Goal: Find specific page/section: Find specific page/section

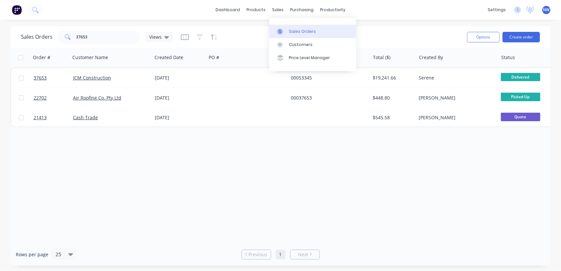
click at [293, 29] on div "Sales Orders" at bounding box center [302, 32] width 27 height 6
drag, startPoint x: 105, startPoint y: 38, endPoint x: 58, endPoint y: 35, distance: 46.8
click at [51, 40] on div "Sales Orders 37653 Views" at bounding box center [97, 37] width 152 height 13
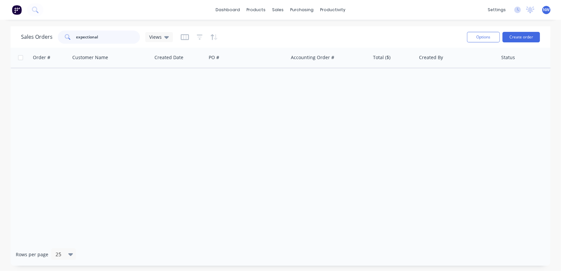
drag, startPoint x: 119, startPoint y: 38, endPoint x: 40, endPoint y: 37, distance: 79.2
click at [41, 37] on div "Sales Orders expectional Views" at bounding box center [97, 37] width 152 height 13
paste input "45944"
type input "45944"
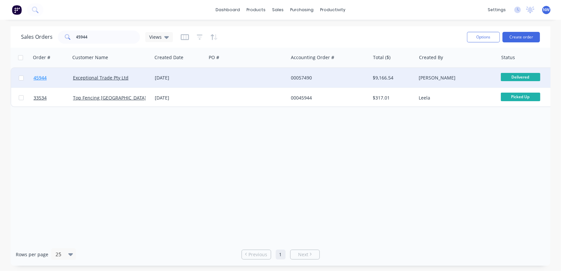
click at [41, 79] on span "45944" at bounding box center [40, 78] width 13 height 7
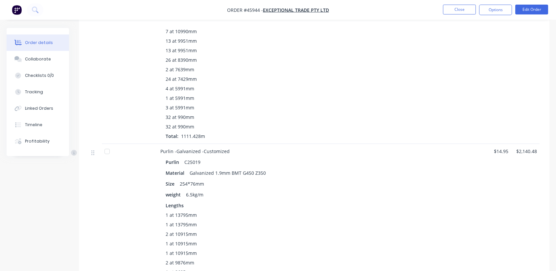
scroll to position [483, 0]
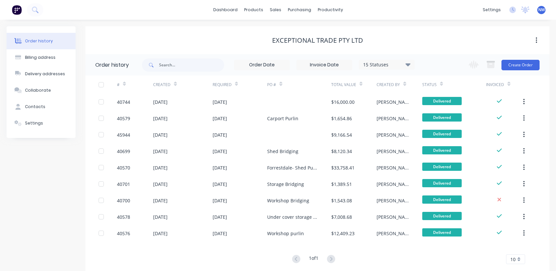
click at [409, 63] on icon at bounding box center [408, 64] width 5 height 8
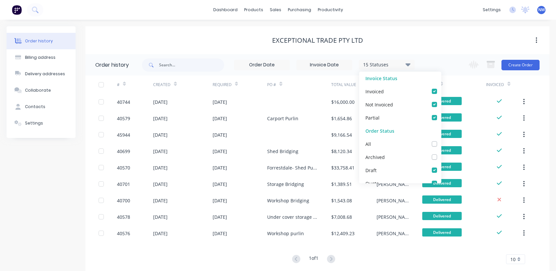
click at [409, 64] on icon at bounding box center [408, 64] width 5 height 3
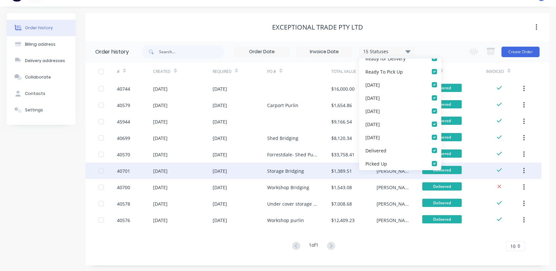
scroll to position [14, 0]
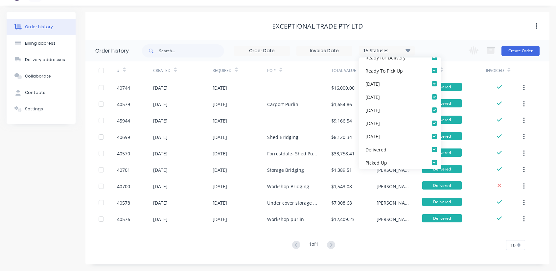
click at [477, 255] on div "# Created Required PO # Total Value Created By Status Invoiced 40744 29 Jan 202…" at bounding box center [313, 159] width 456 height 197
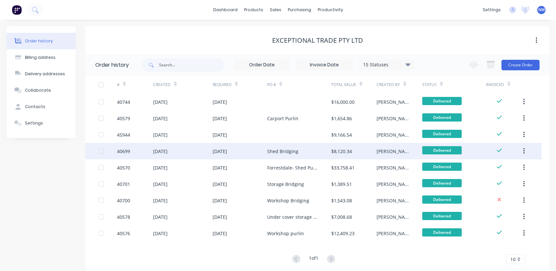
scroll to position [0, 0]
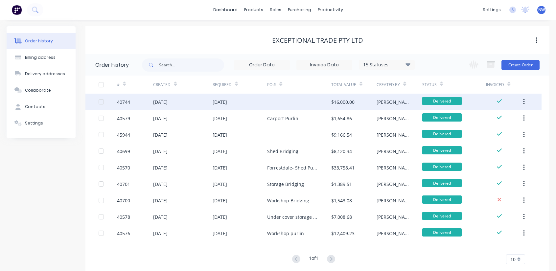
click at [122, 101] on div "40744" at bounding box center [123, 102] width 13 height 7
